Goal: Information Seeking & Learning: Learn about a topic

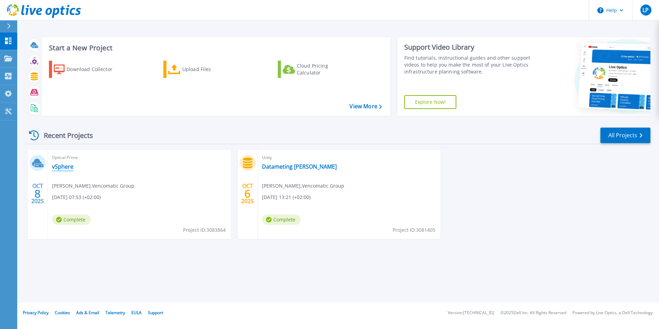
click at [68, 165] on link "vSphere" at bounding box center [62, 166] width 21 height 7
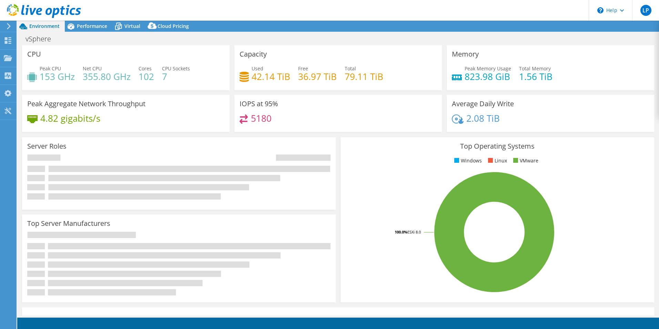
select select "USD"
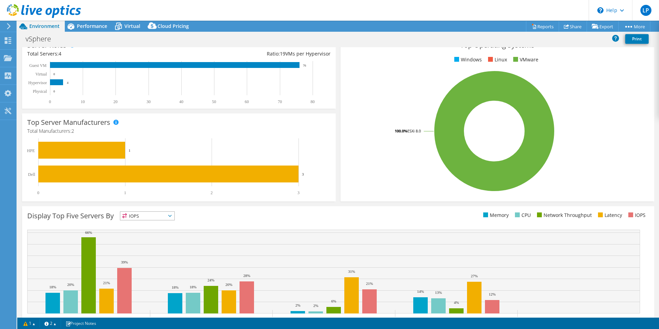
scroll to position [131, 0]
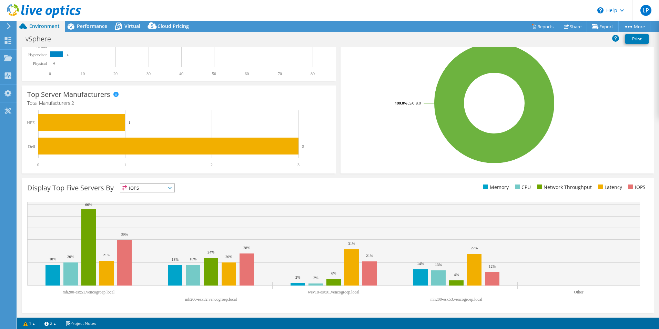
click at [161, 192] on span "IOPS" at bounding box center [147, 188] width 54 height 8
click at [154, 202] on li "Memory" at bounding box center [147, 207] width 54 height 10
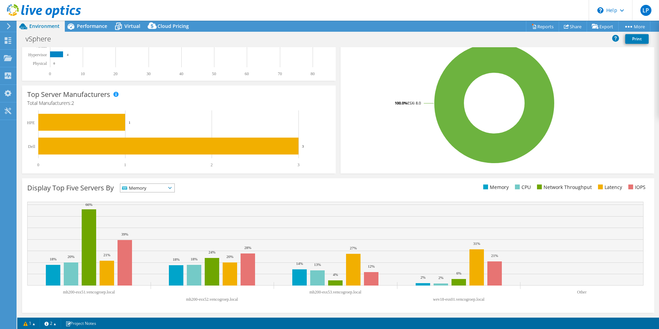
click at [166, 189] on span "Memory" at bounding box center [142, 188] width 45 height 8
click at [147, 213] on li "CPU" at bounding box center [147, 216] width 54 height 10
click at [172, 187] on icon at bounding box center [169, 188] width 3 height 2
click at [152, 221] on li "Network Throughput" at bounding box center [147, 226] width 54 height 10
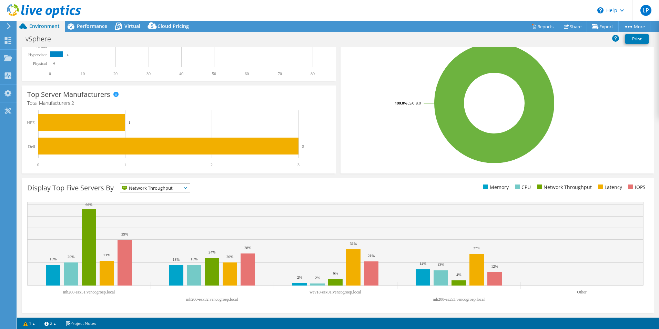
click at [185, 189] on span "Network Throughput" at bounding box center [155, 188] width 70 height 8
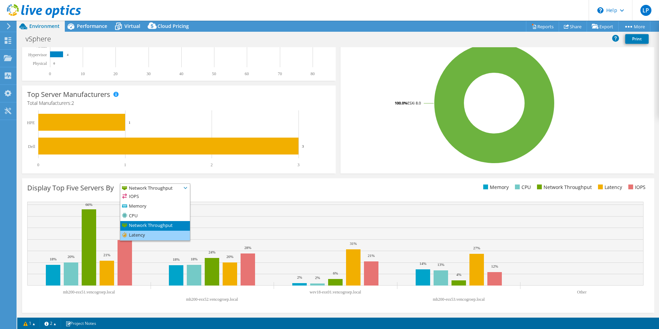
click at [151, 232] on li "Latency" at bounding box center [155, 236] width 70 height 10
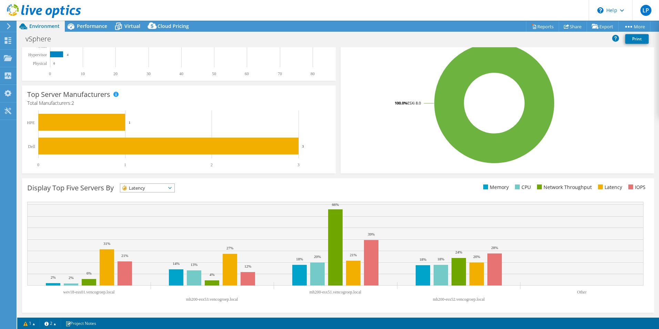
click at [166, 188] on span "Latency" at bounding box center [142, 188] width 45 height 8
click at [150, 222] on li "Network Throughput" at bounding box center [147, 226] width 54 height 10
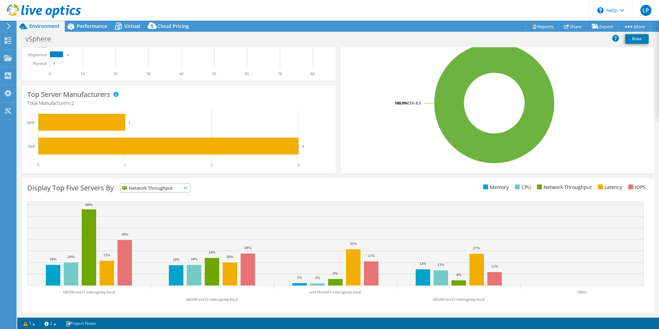
click at [176, 191] on span "Network Throughput" at bounding box center [150, 188] width 61 height 8
click at [159, 212] on li "CPU" at bounding box center [155, 216] width 70 height 10
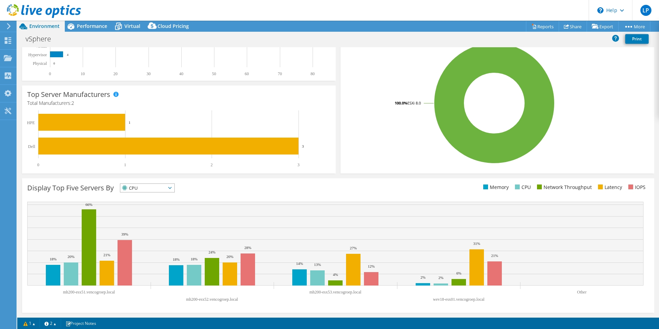
click at [174, 189] on span "CPU" at bounding box center [147, 188] width 54 height 8
click at [163, 202] on li "Memory" at bounding box center [147, 207] width 54 height 10
click at [158, 190] on span "Memory" at bounding box center [142, 188] width 45 height 8
click at [140, 214] on li "CPU" at bounding box center [147, 216] width 54 height 10
click at [161, 189] on span "CPU" at bounding box center [142, 188] width 45 height 8
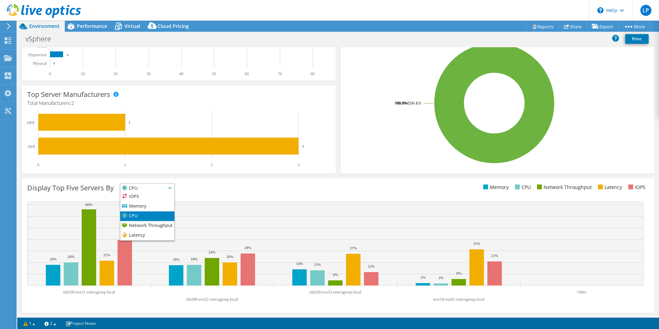
click at [153, 190] on span "CPU" at bounding box center [142, 188] width 45 height 8
click at [154, 189] on span "CPU" at bounding box center [142, 188] width 45 height 8
click at [148, 196] on li "IOPS" at bounding box center [147, 197] width 54 height 10
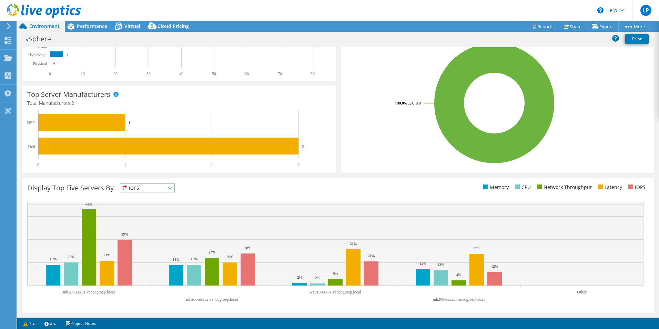
click at [174, 189] on span "IOPS" at bounding box center [147, 188] width 54 height 8
click at [159, 223] on li "Network Throughput" at bounding box center [147, 226] width 54 height 10
click at [225, 188] on div "Display Top Five Servers By Network Throughput IOPS" at bounding box center [182, 188] width 311 height 11
click at [184, 191] on span "Network Throughput" at bounding box center [155, 188] width 70 height 8
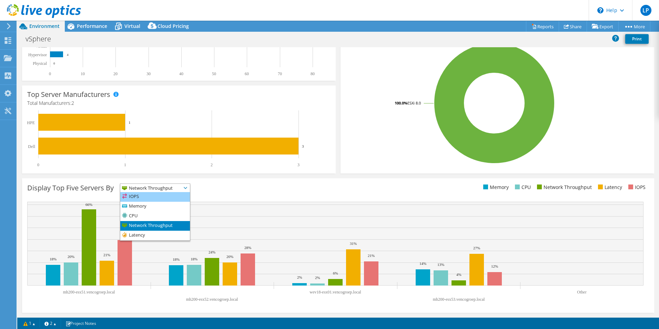
click at [161, 194] on li "IOPS" at bounding box center [155, 197] width 70 height 10
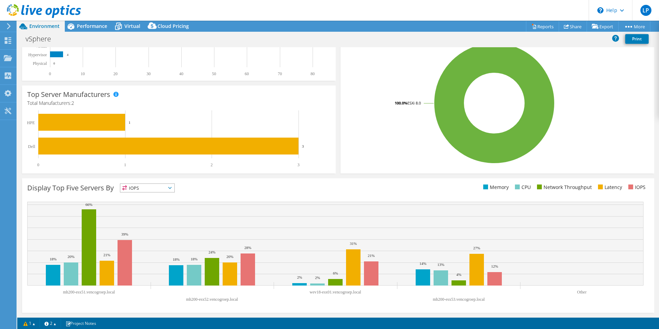
click at [237, 193] on div "Display Top Five Servers By IOPS IOPS" at bounding box center [182, 188] width 311 height 11
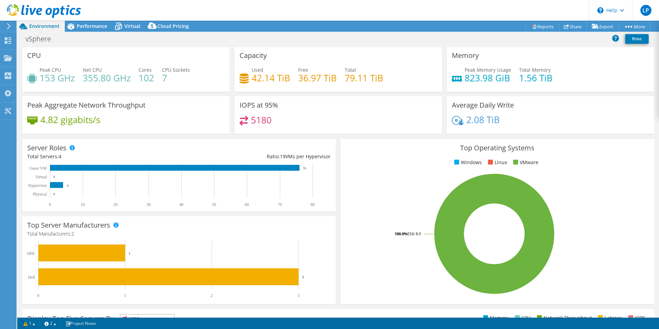
scroll to position [0, 0]
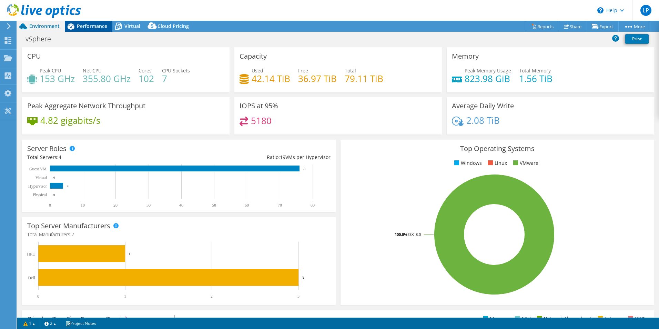
click at [100, 26] on span "Performance" at bounding box center [92, 26] width 30 height 7
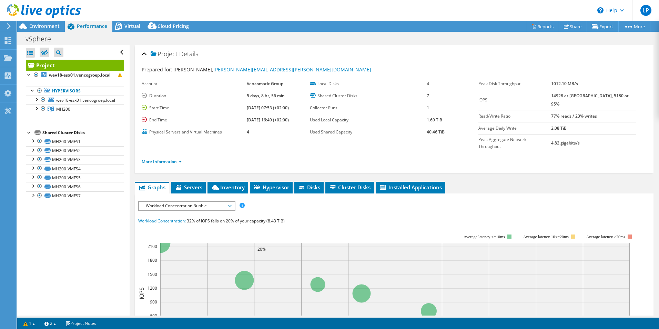
click at [228, 202] on span "Workload Concentration Bubble" at bounding box center [186, 206] width 89 height 8
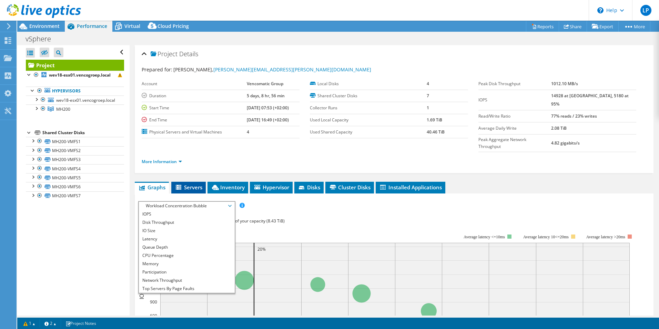
click at [190, 184] on span "Servers" at bounding box center [189, 187] width 28 height 7
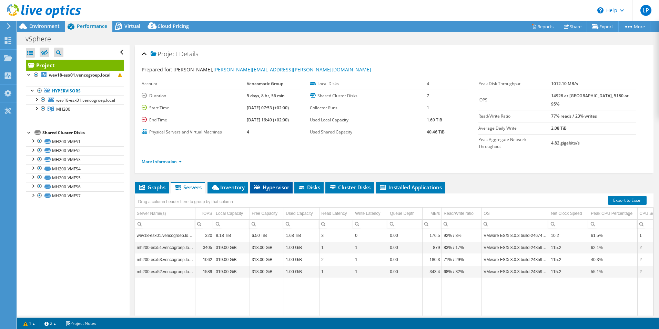
click at [265, 182] on li "Hypervisor" at bounding box center [271, 188] width 43 height 12
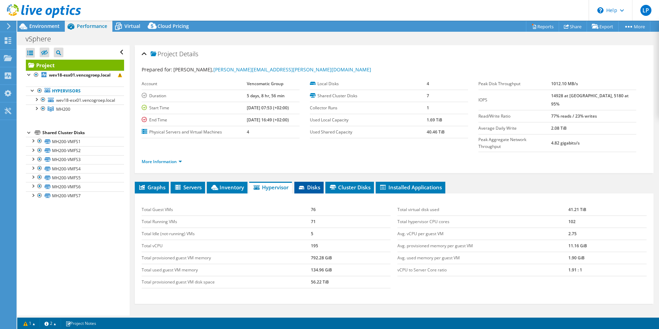
click at [304, 182] on li "Disks" at bounding box center [308, 188] width 29 height 12
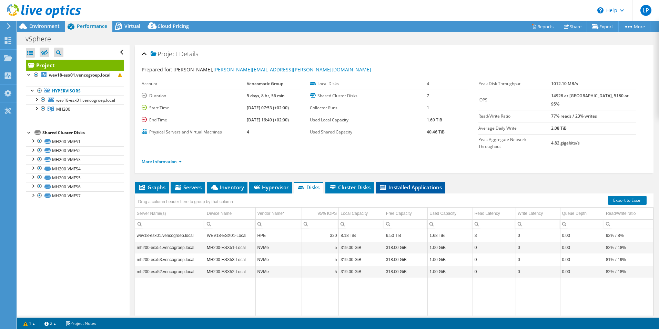
click at [414, 184] on span "Installed Applications" at bounding box center [410, 187] width 63 height 7
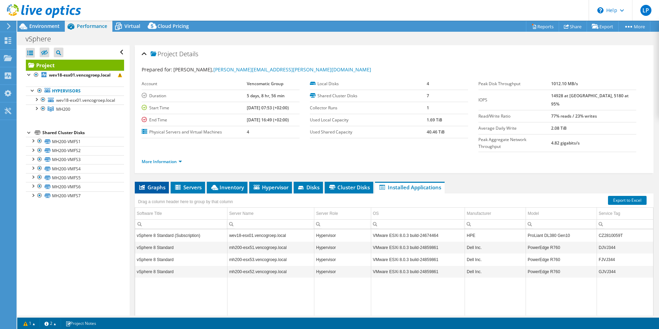
click at [154, 184] on span "Graphs" at bounding box center [151, 187] width 27 height 7
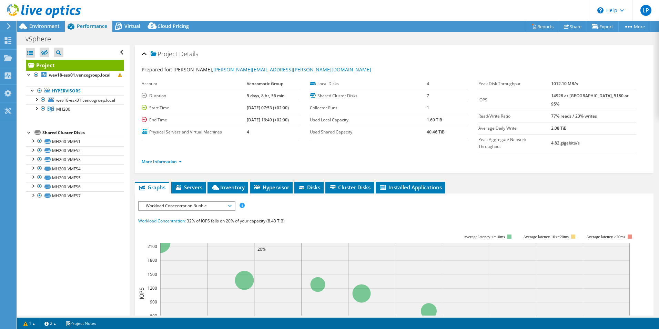
click at [228, 202] on span "Workload Concentration Bubble" at bounding box center [186, 206] width 89 height 8
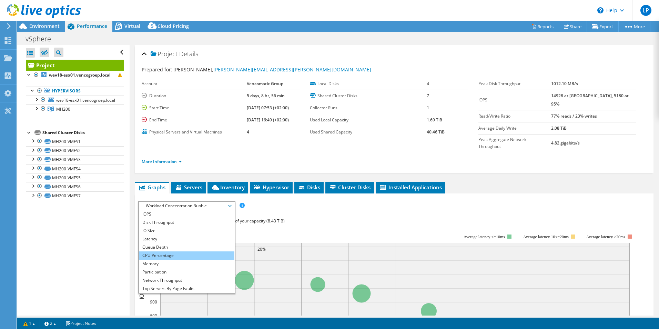
click at [169, 251] on li "CPU Percentage" at bounding box center [186, 255] width 95 height 8
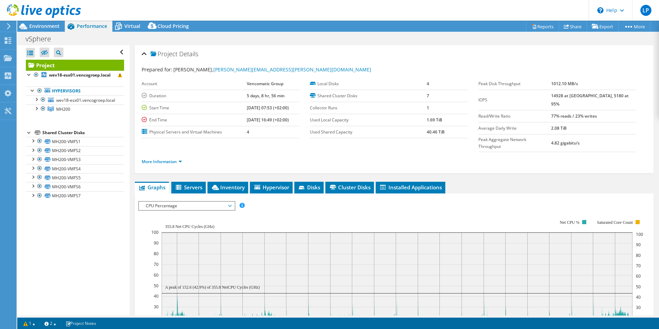
scroll to position [34, 0]
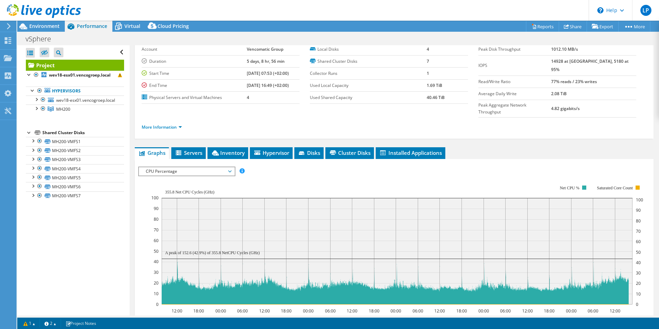
click at [224, 167] on span "CPU Percentage" at bounding box center [186, 171] width 89 height 8
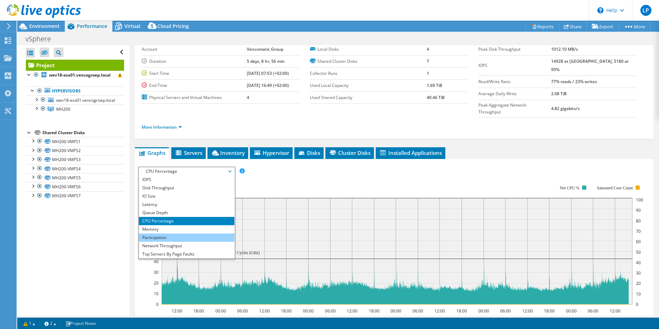
click at [170, 233] on li "Participation" at bounding box center [186, 237] width 95 height 8
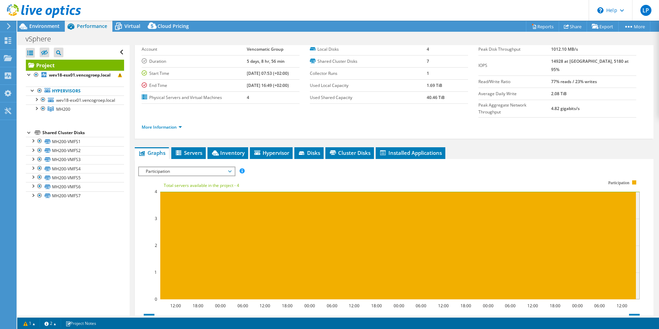
click at [183, 167] on span "Participation" at bounding box center [186, 171] width 89 height 8
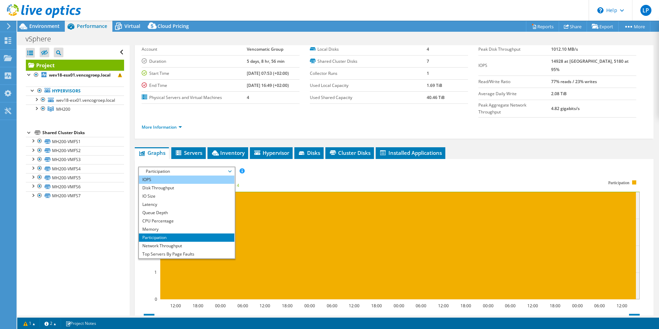
click at [178, 175] on li "IOPS" at bounding box center [186, 179] width 95 height 8
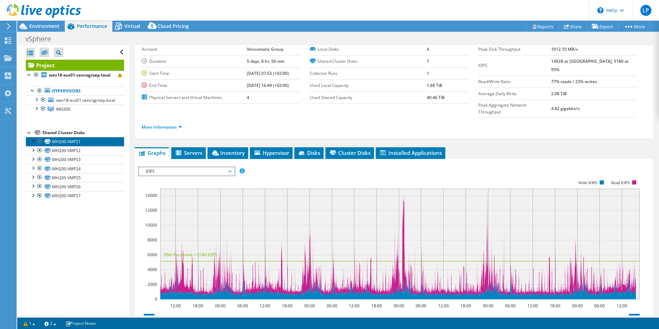
click at [53, 146] on link "MH200-VMFS1" at bounding box center [75, 141] width 98 height 9
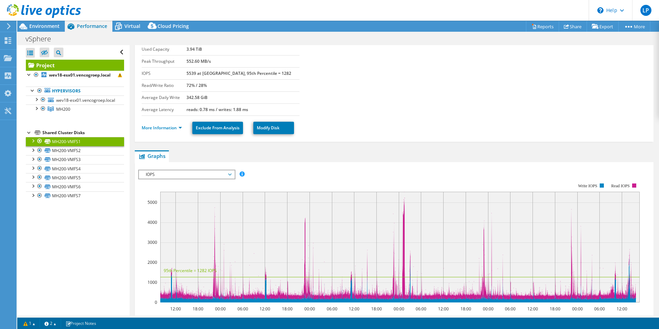
click at [195, 173] on span "IOPS" at bounding box center [186, 174] width 89 height 8
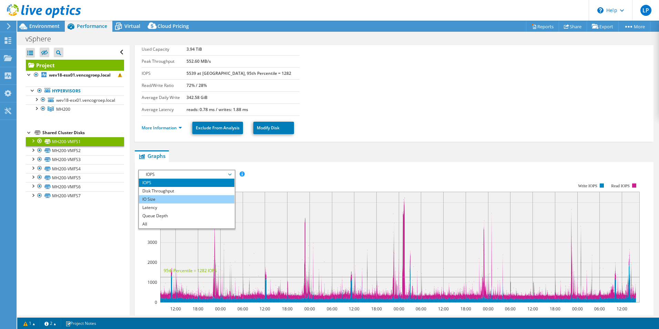
click at [173, 197] on li "IO Size" at bounding box center [186, 199] width 95 height 8
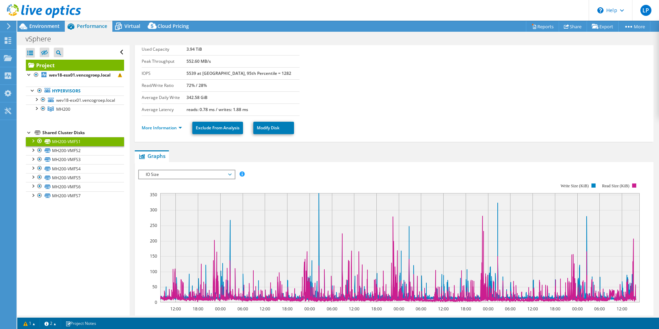
click at [196, 178] on span "IO Size" at bounding box center [186, 174] width 89 height 8
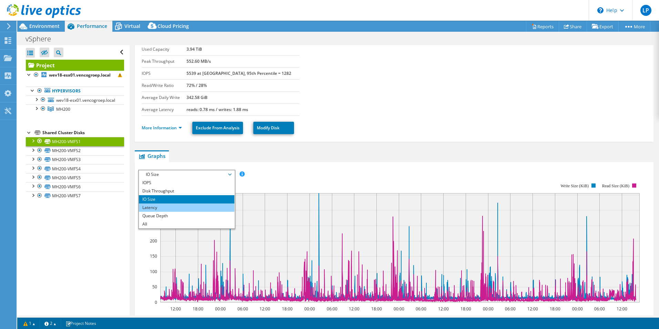
click at [168, 207] on li "Latency" at bounding box center [186, 207] width 95 height 8
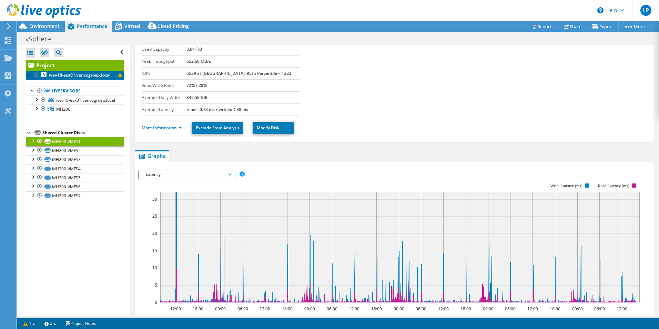
click at [99, 78] on link "wev18-esx01.vencogroep.local" at bounding box center [75, 75] width 98 height 9
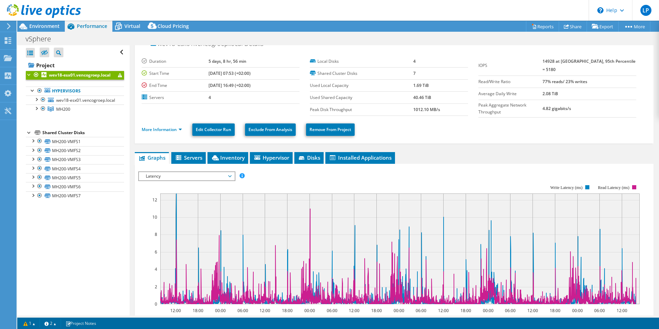
scroll to position [0, 0]
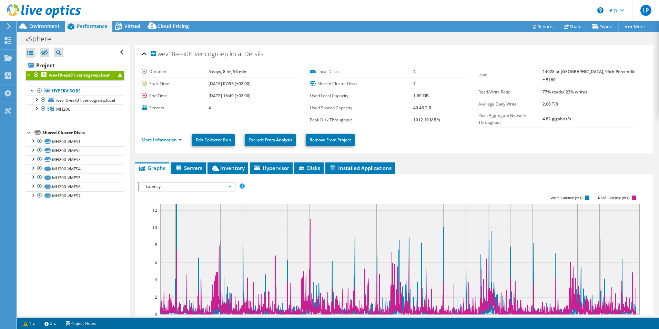
click at [28, 76] on div at bounding box center [29, 74] width 7 height 7
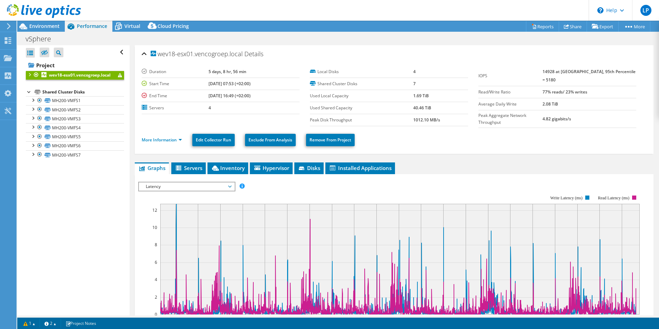
click at [28, 76] on div at bounding box center [29, 74] width 7 height 7
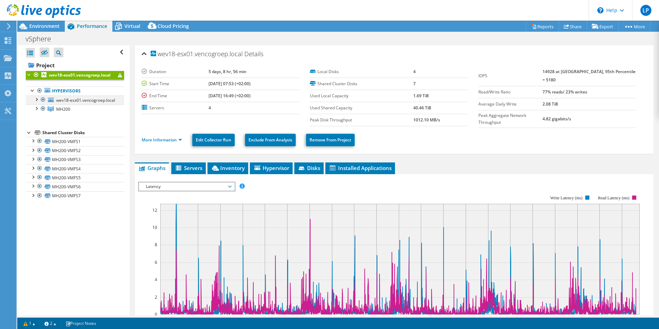
click at [40, 104] on div at bounding box center [43, 99] width 7 height 8
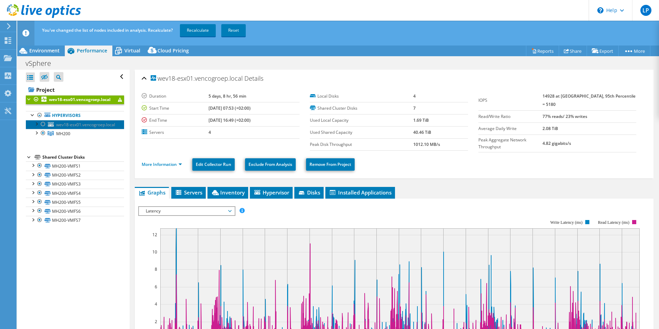
click at [73, 128] on span "wev18-esx01.vencogroep.local" at bounding box center [85, 125] width 59 height 6
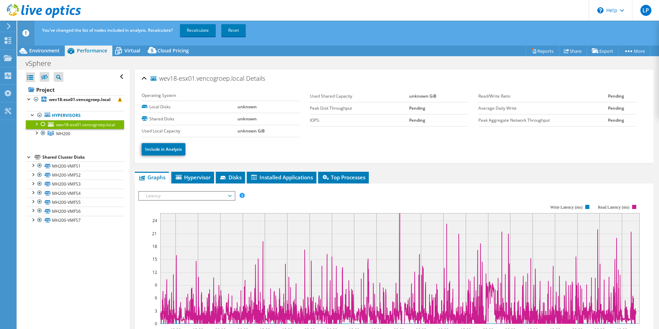
click at [44, 128] on div at bounding box center [43, 124] width 7 height 8
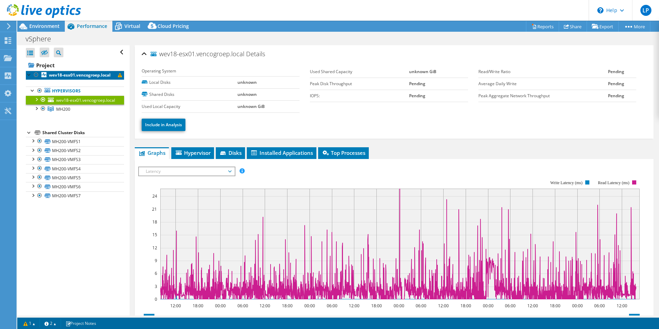
click at [118, 77] on span at bounding box center [120, 75] width 4 height 4
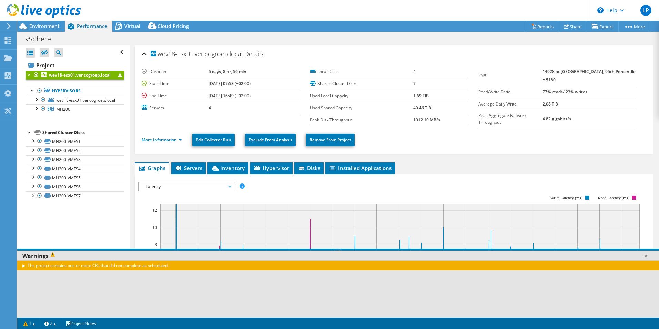
click at [24, 265] on div "The project contains one or more CRs that did not complete as scheduled." at bounding box center [338, 265] width 642 height 10
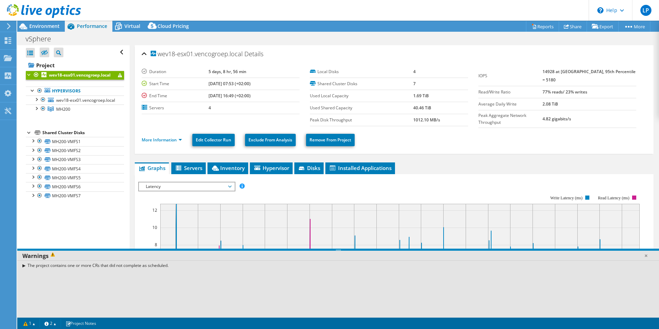
click at [25, 266] on div "The project contains one or more CRs that did not complete as scheduled." at bounding box center [338, 265] width 642 height 10
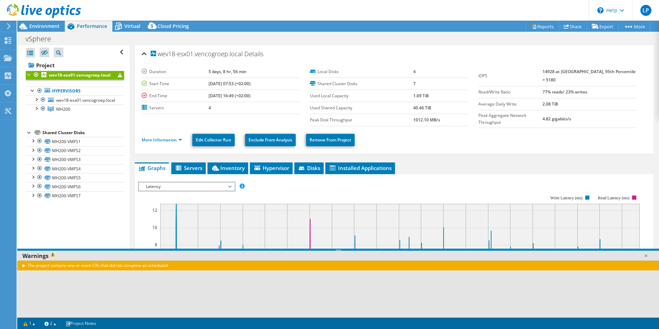
click at [28, 263] on div "The project contains one or more CRs that did not complete as scheduled." at bounding box center [338, 265] width 642 height 10
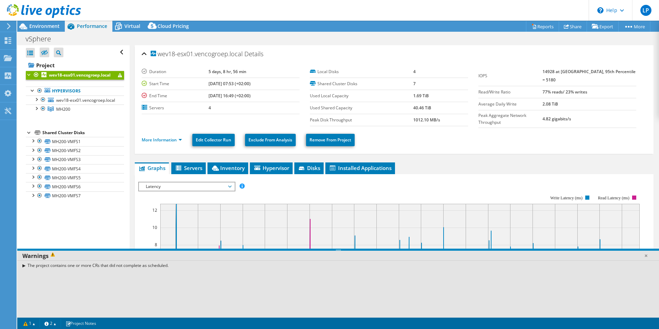
click at [27, 264] on div "The project contains one or more CRs that did not complete as scheduled." at bounding box center [338, 265] width 642 height 10
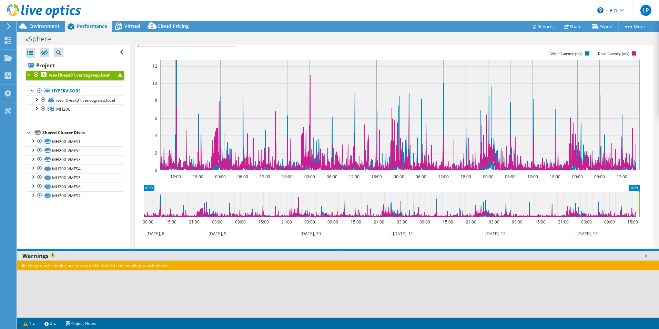
scroll to position [147, 0]
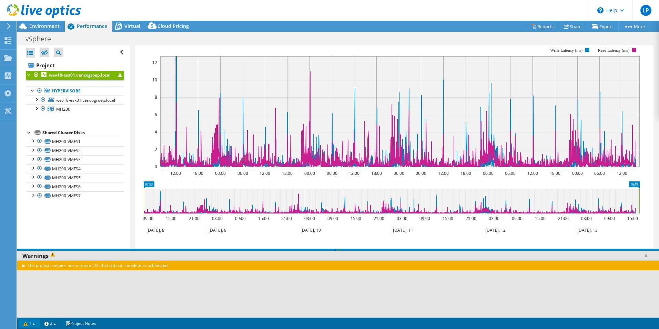
click at [35, 322] on link "1" at bounding box center [29, 323] width 21 height 9
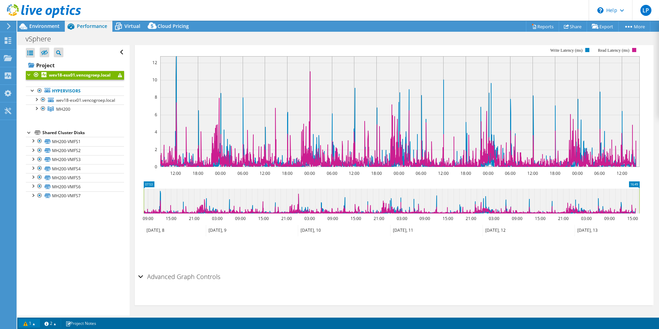
click at [35, 322] on link "1" at bounding box center [29, 323] width 21 height 9
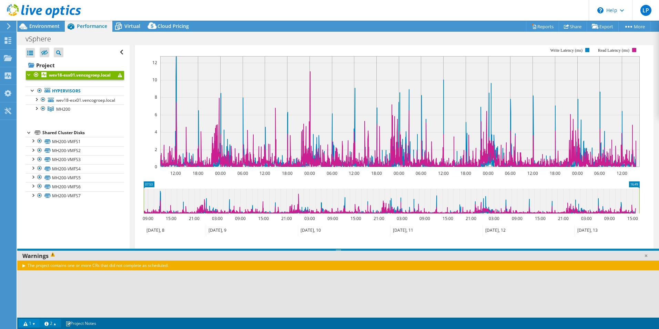
click at [53, 323] on link "2" at bounding box center [50, 323] width 21 height 9
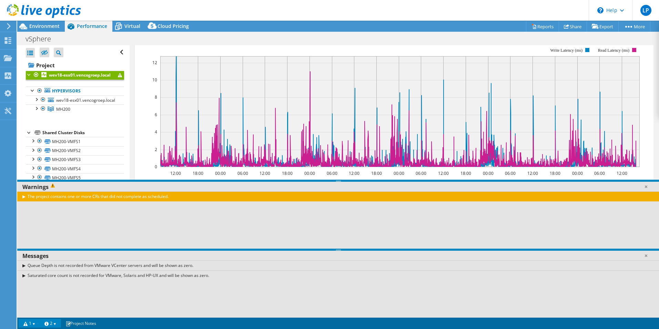
click at [25, 266] on div "Queue Depth is not recorded from VMware VCenter servers and will be shown as ze…" at bounding box center [338, 265] width 642 height 10
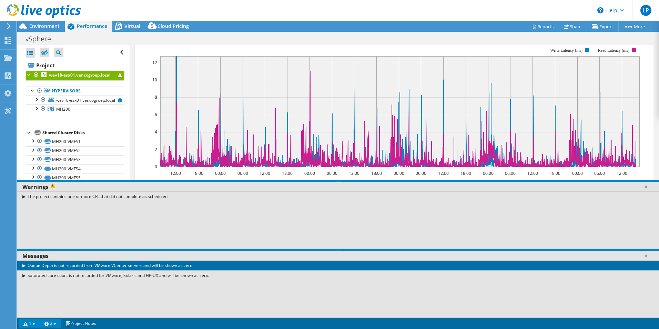
click at [24, 266] on div "Queue Depth is not recorded from VMware VCenter servers and will be shown as ze…" at bounding box center [338, 265] width 642 height 10
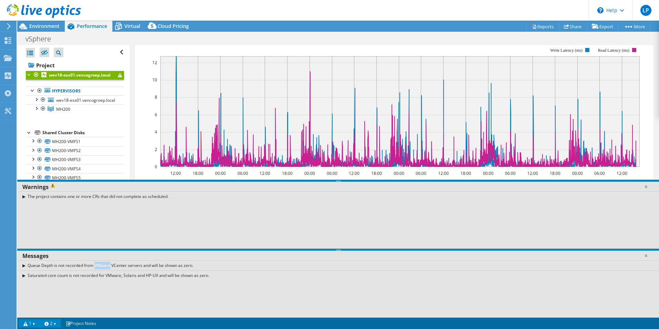
click at [24, 266] on div "Queue Depth is not recorded from VMware VCenter servers and will be shown as ze…" at bounding box center [338, 265] width 642 height 10
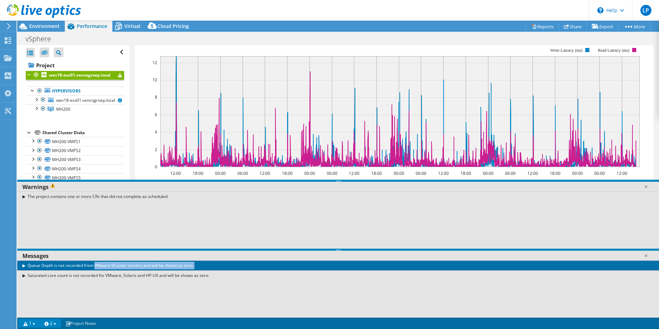
click at [24, 266] on div "Queue Depth is not recorded from VMware VCenter servers and will be shown as ze…" at bounding box center [338, 265] width 642 height 10
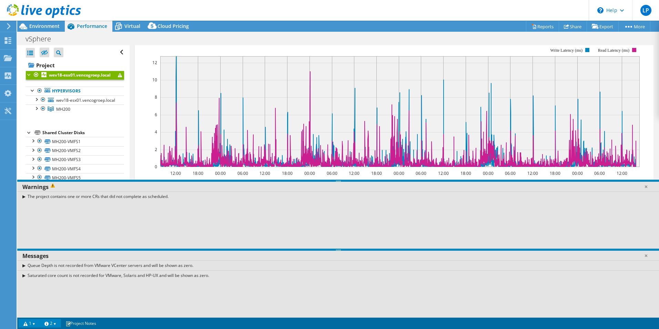
click at [106, 299] on div "Queue Depth is not recorded from VMware VCenter servers and will be shown as ze…" at bounding box center [338, 288] width 642 height 57
click at [60, 112] on span "MH200" at bounding box center [63, 109] width 14 height 6
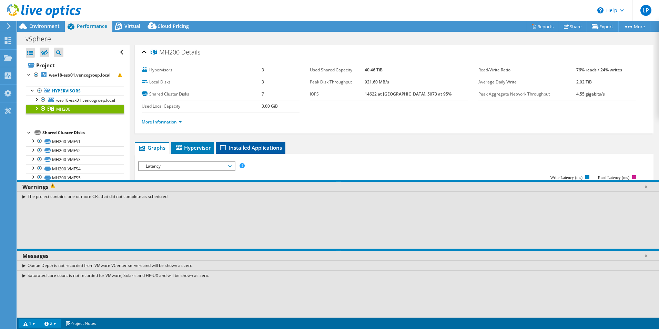
scroll to position [0, 0]
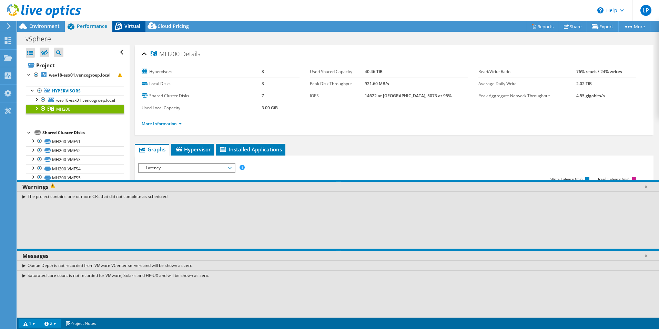
click at [124, 29] on icon at bounding box center [118, 26] width 12 height 12
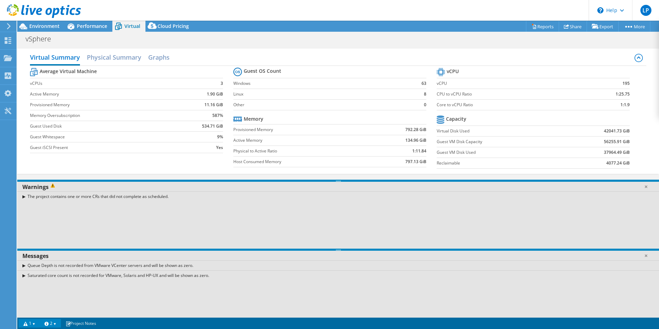
click at [34, 322] on link "1" at bounding box center [29, 323] width 21 height 9
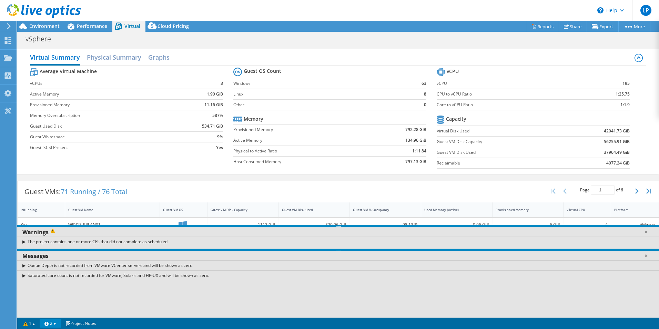
click at [51, 322] on link "2" at bounding box center [50, 323] width 21 height 9
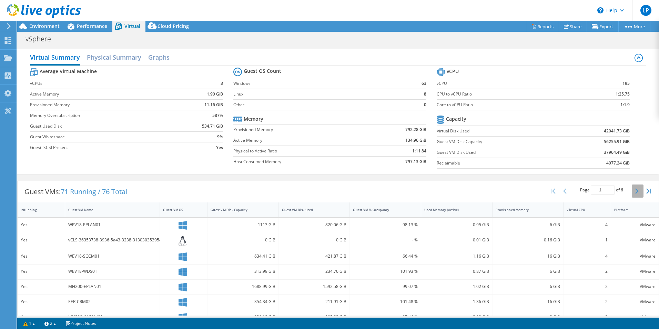
click at [632, 192] on button "button" at bounding box center [638, 190] width 12 height 13
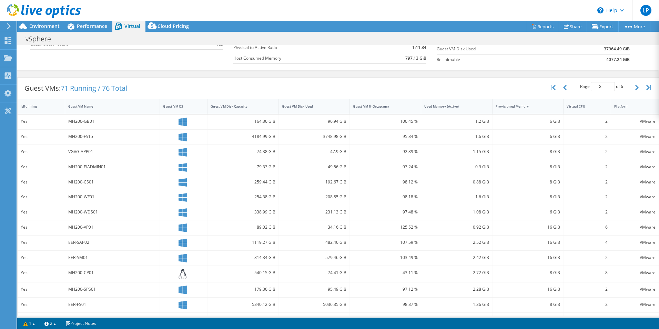
scroll to position [134, 0]
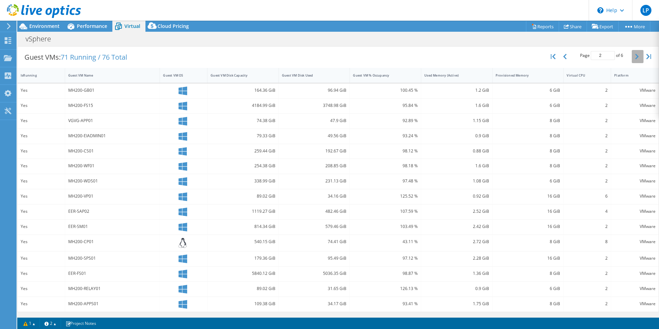
click at [633, 57] on button "button" at bounding box center [638, 56] width 12 height 13
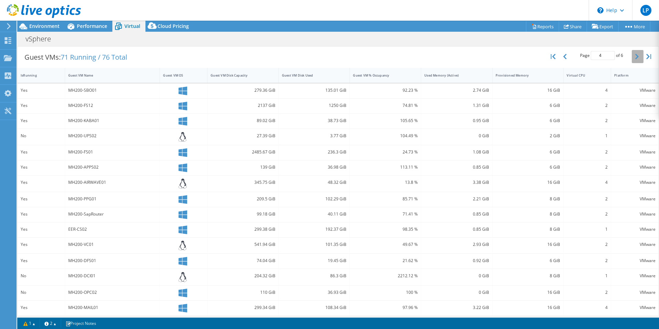
click at [633, 57] on button "button" at bounding box center [638, 56] width 12 height 13
type input "5"
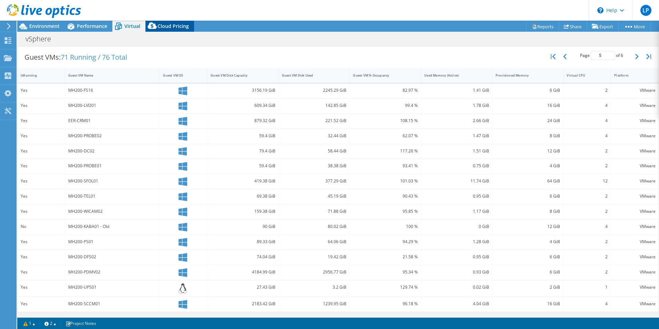
click at [181, 27] on span "Cloud Pricing" at bounding box center [172, 26] width 31 height 7
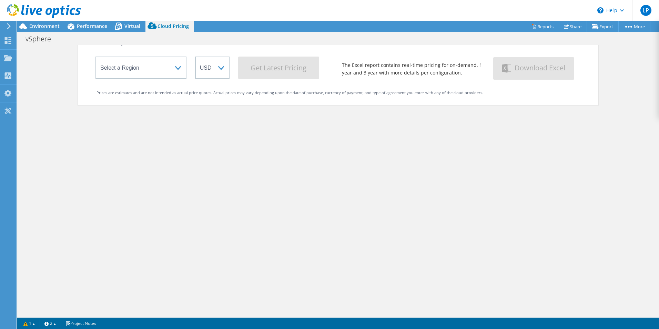
scroll to position [59, 0]
click at [174, 74] on select "Select a Region [GEOGRAPHIC_DATA] ([GEOGRAPHIC_DATA]) [GEOGRAPHIC_DATA] ([GEOGR…" at bounding box center [140, 68] width 91 height 22
select select "EUFrankfurt"
click at [95, 58] on select "Select a Region [GEOGRAPHIC_DATA] ([GEOGRAPHIC_DATA]) [GEOGRAPHIC_DATA] ([GEOGR…" at bounding box center [140, 68] width 91 height 22
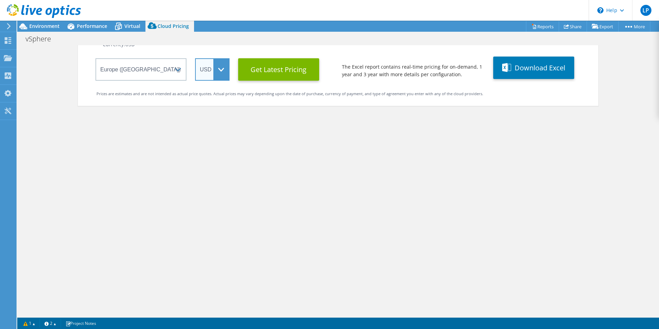
click at [220, 71] on select "ARS AUD BRL CAD CHF CLP CNY DKK EUR GBP HKD HUF INR JPY MXN MYR NOK NZD PEN SEK…" at bounding box center [212, 69] width 34 height 22
click at [195, 58] on select "ARS AUD BRL CAD CHF CLP CNY DKK EUR GBP HKD HUF INR JPY MXN MYR NOK NZD PEN SEK…" at bounding box center [212, 69] width 34 height 22
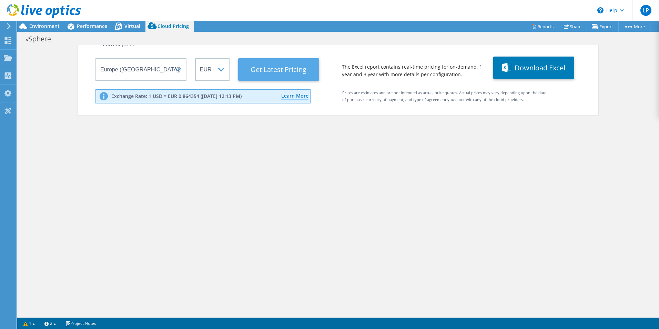
click at [292, 68] on Latest "Get Latest Pricing" at bounding box center [278, 69] width 81 height 22
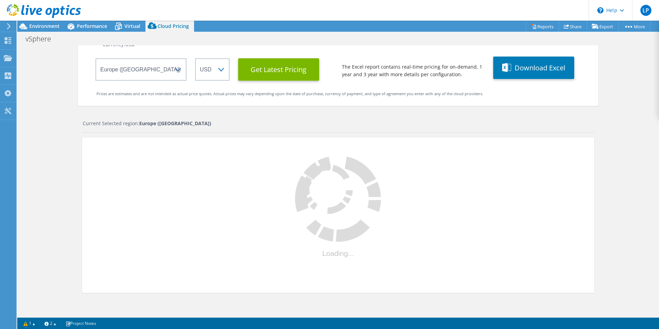
select select "EUR"
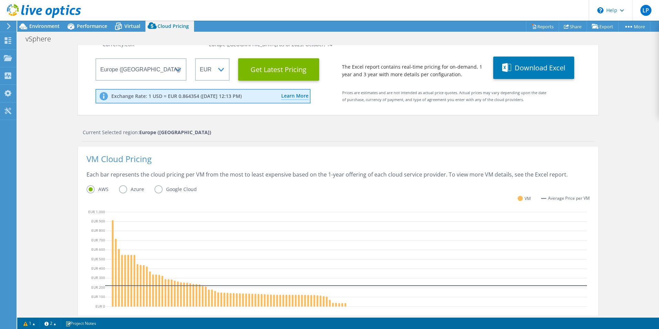
scroll to position [128, 0]
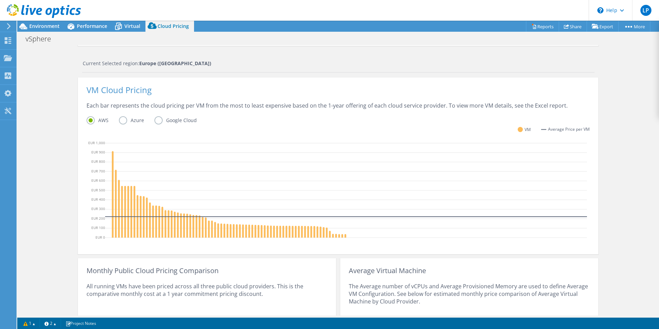
click at [122, 123] on label "Azure" at bounding box center [136, 120] width 35 height 8
click at [0, 0] on input "Azure" at bounding box center [0, 0] width 0 height 0
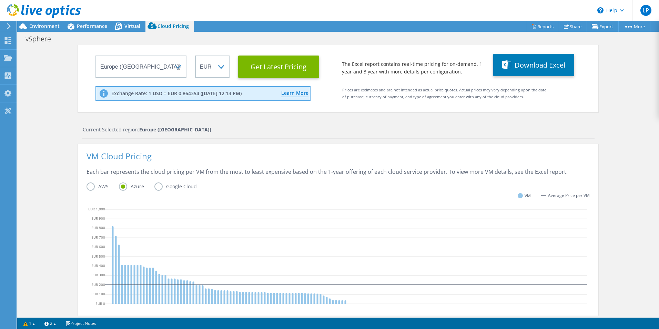
scroll to position [0, 0]
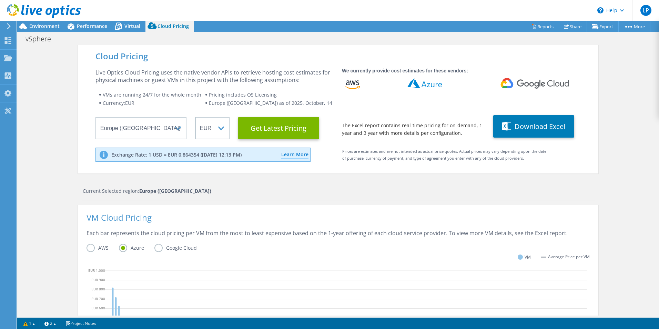
click at [32, 23] on div at bounding box center [40, 11] width 81 height 23
click at [38, 25] on span "Environment" at bounding box center [44, 26] width 30 height 7
